Goal: Information Seeking & Learning: Learn about a topic

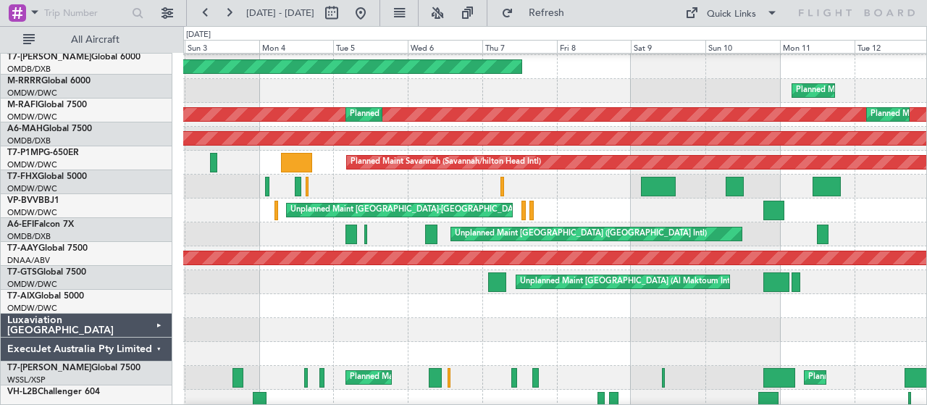
scroll to position [142, 0]
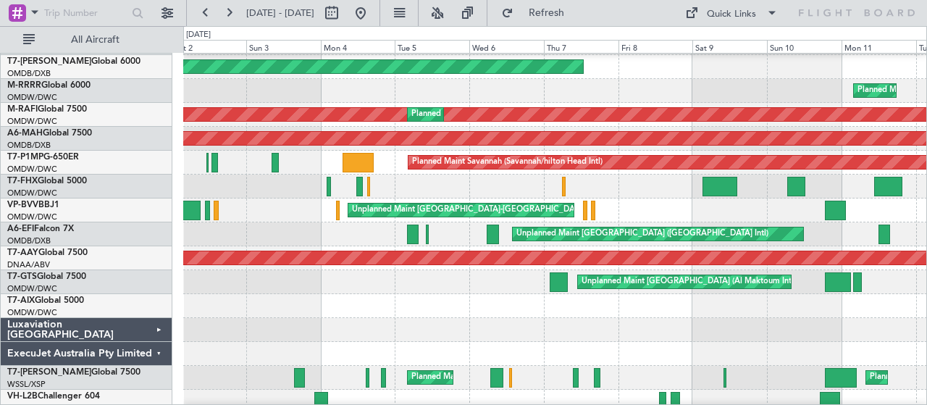
click at [767, 82] on div "Planned Maint Southend Planned Maint Dubai (Al Maktoum Intl)" at bounding box center [555, 91] width 744 height 24
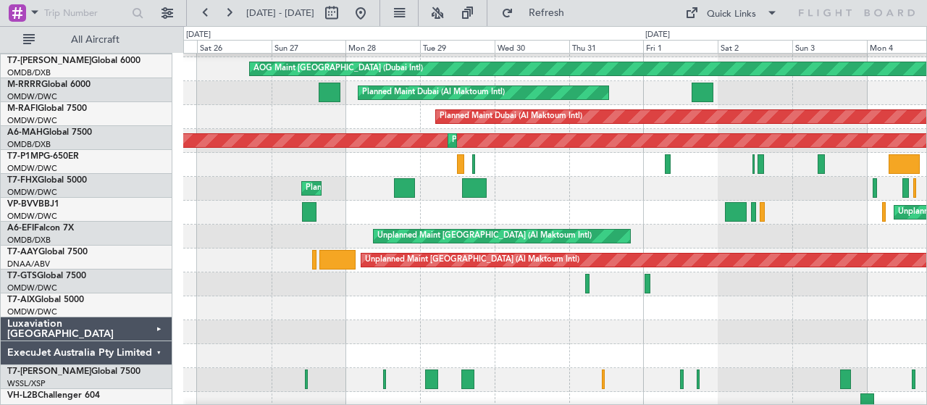
scroll to position [140, 0]
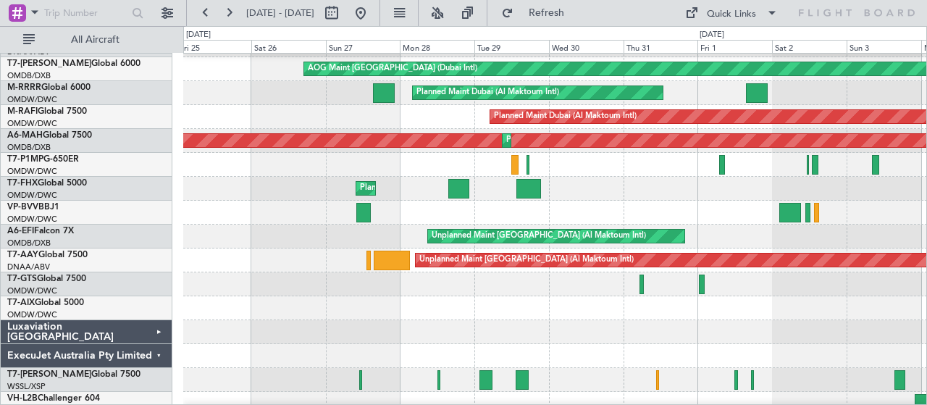
click at [924, 309] on div at bounding box center [555, 308] width 744 height 24
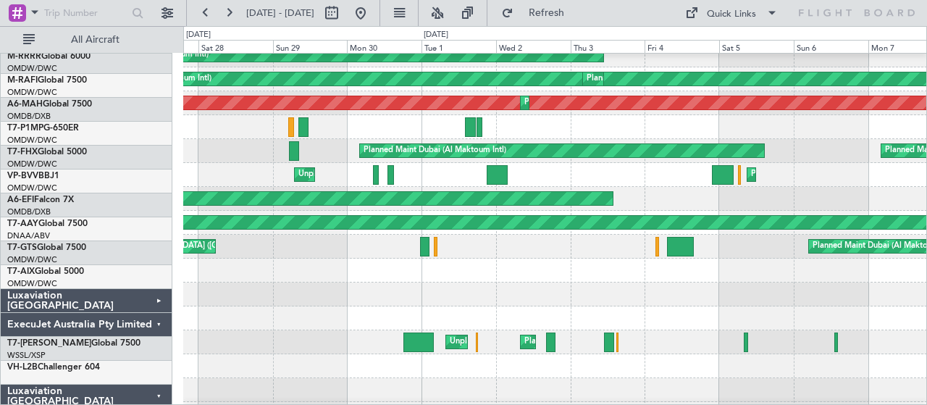
scroll to position [177, 0]
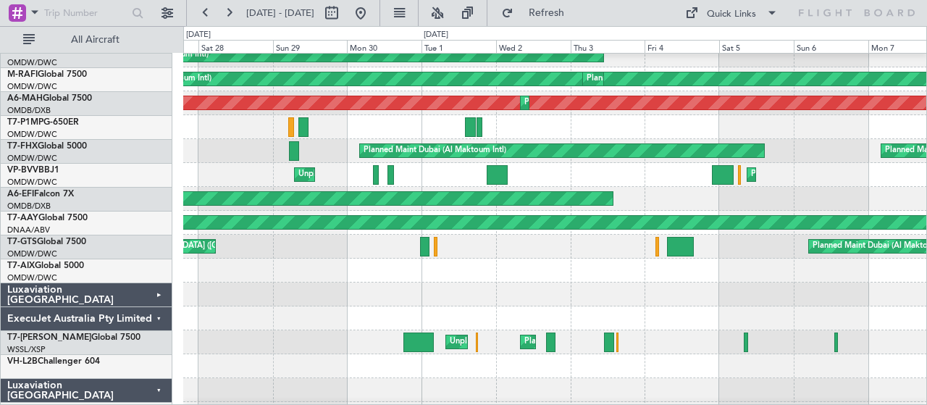
click at [926, 297] on div "Unplanned Maint Dubai (Dubai Intl) Planned Maint Dubai (Al Maktoum Intl) Planne…" at bounding box center [463, 215] width 927 height 379
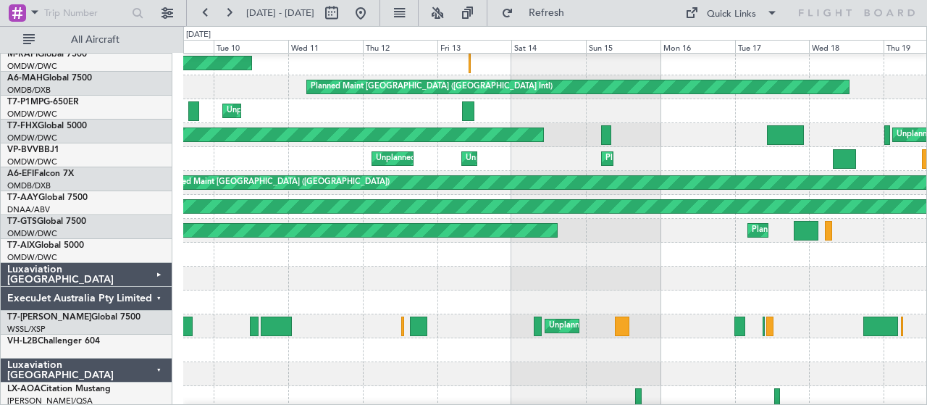
scroll to position [193, 0]
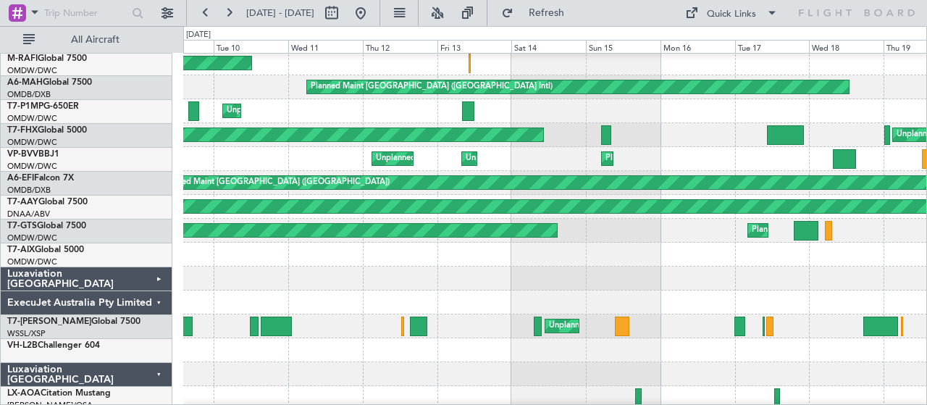
click at [253, 163] on div "Unplanned Maint Dubai (Al Maktoum Intl) Unplanned Maint Dubai (Al Maktoum Intl)…" at bounding box center [555, 159] width 744 height 24
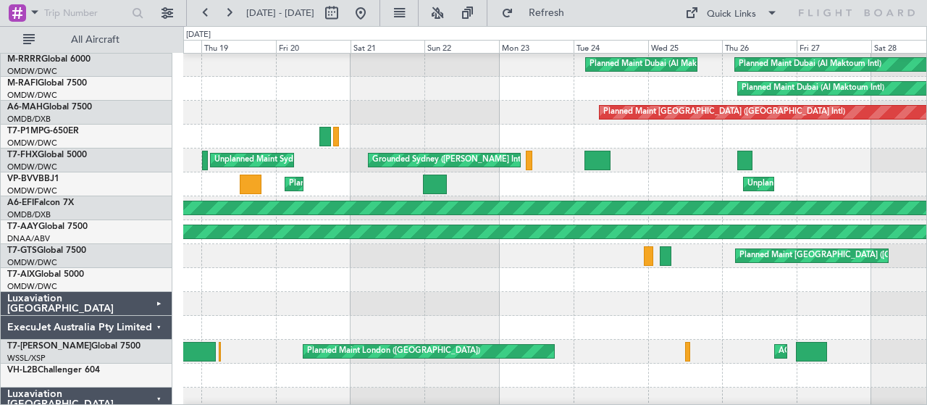
scroll to position [168, 0]
click at [189, 274] on div at bounding box center [555, 280] width 744 height 24
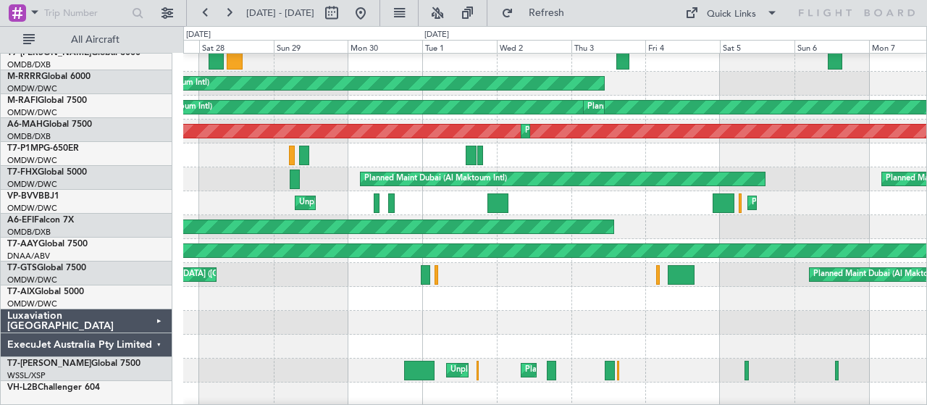
scroll to position [149, 0]
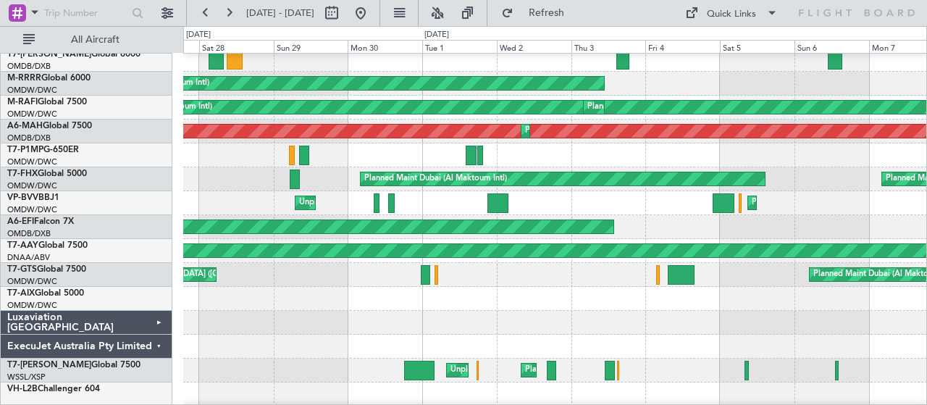
click at [162, 169] on div "Unplanned Maint Dubai (Al Maktoum Intl) Unplanned Maint Dubai (Al Maktoum Intl)…" at bounding box center [463, 215] width 927 height 379
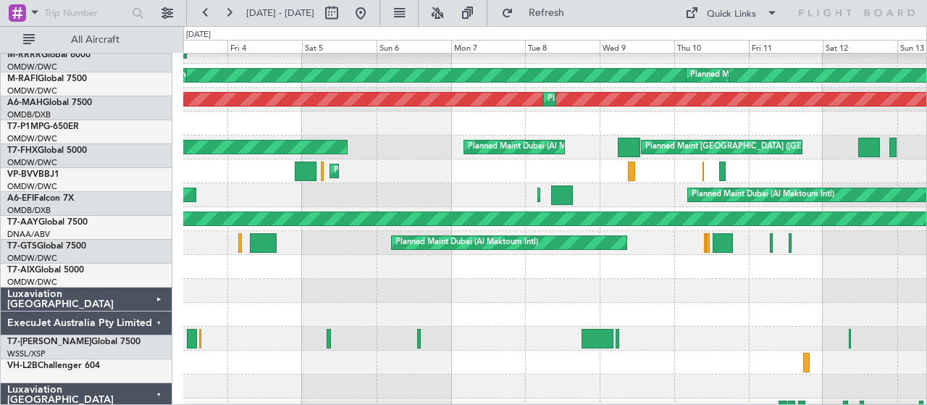
scroll to position [181, 0]
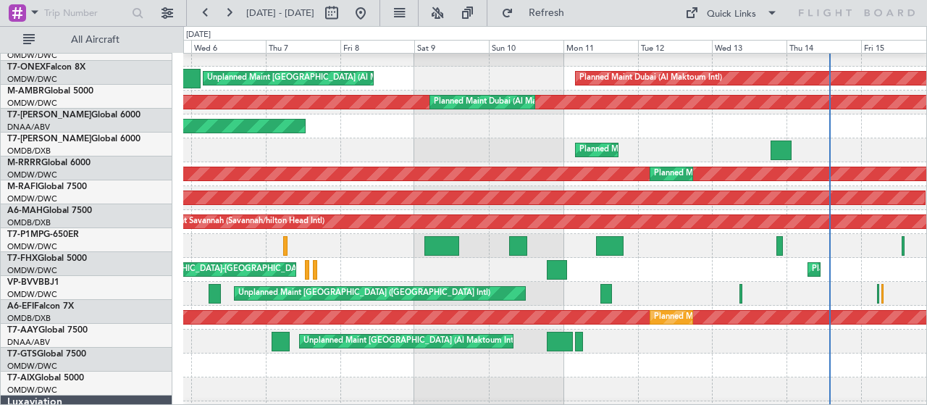
scroll to position [84, 0]
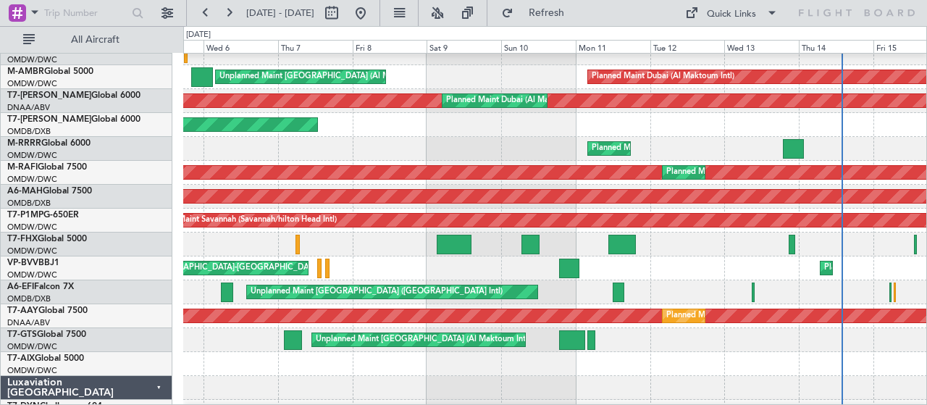
click at [517, 44] on div "Planned Maint Dubai (Al Maktoum Intl) Unplanned Maint [GEOGRAPHIC_DATA] (Al Mak…" at bounding box center [463, 215] width 927 height 379
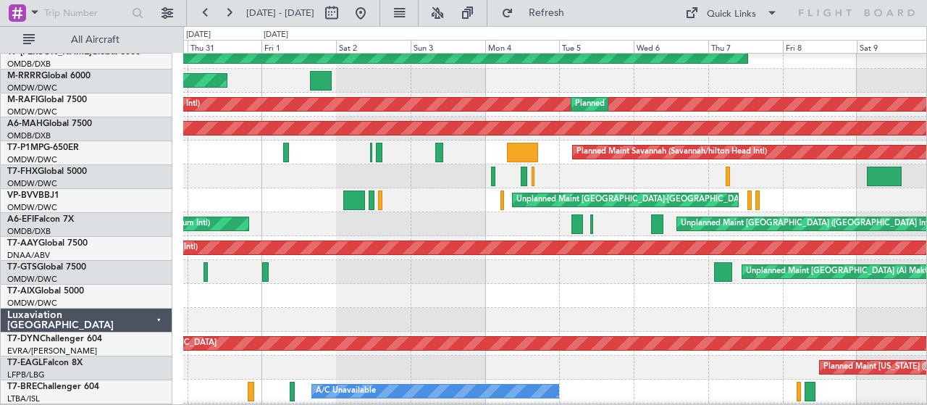
scroll to position [152, 0]
click at [631, 210] on div "Unplanned Maint [GEOGRAPHIC_DATA]-[GEOGRAPHIC_DATA]" at bounding box center [555, 200] width 744 height 24
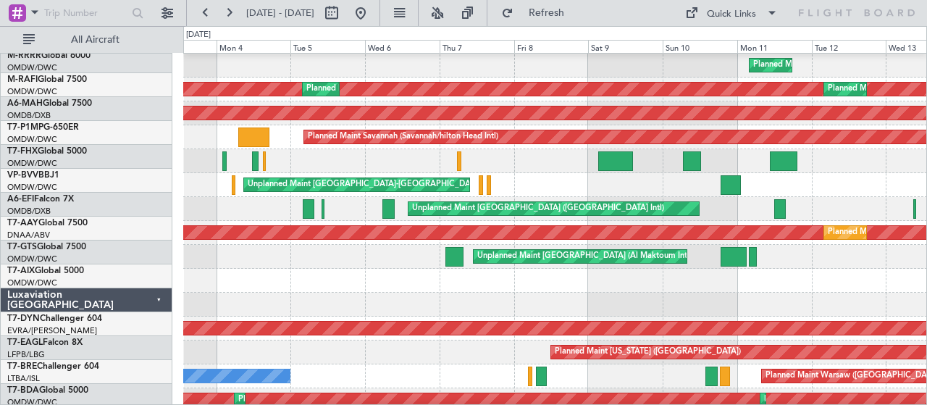
scroll to position [167, 0]
